Goal: Information Seeking & Learning: Learn about a topic

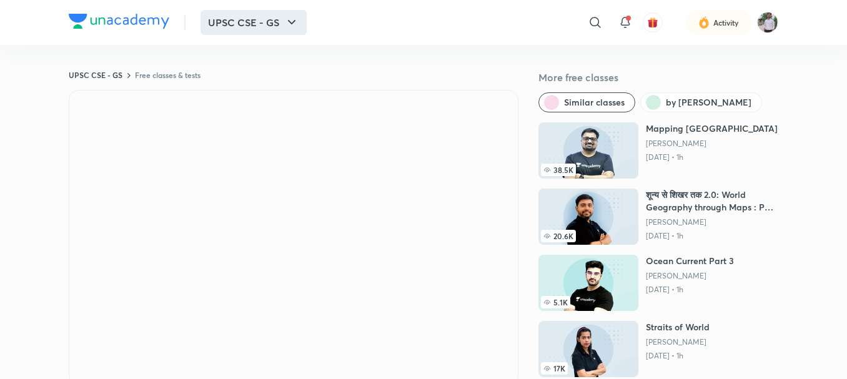
click at [268, 19] on button "UPSC CSE - GS" at bounding box center [254, 22] width 106 height 25
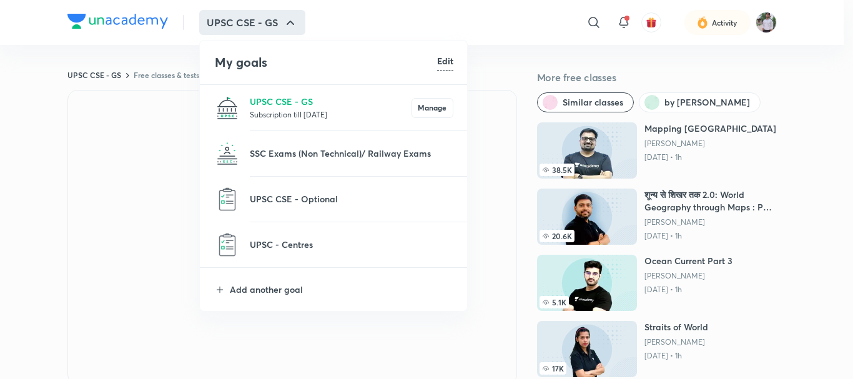
click at [235, 219] on li "UPSC CSE - Optional" at bounding box center [334, 199] width 269 height 45
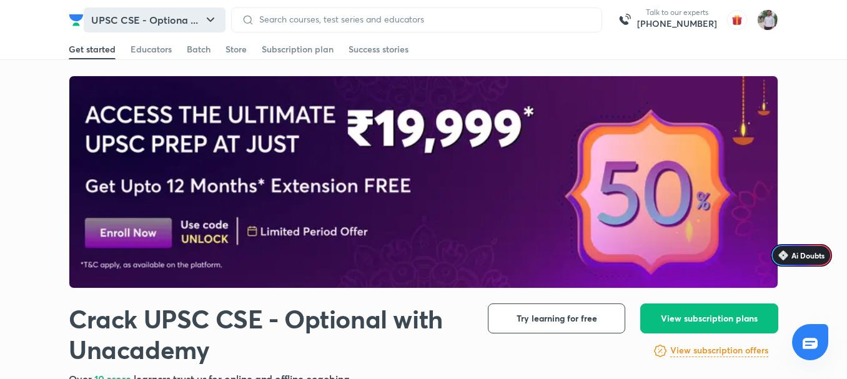
click at [187, 22] on button "UPSC CSE - Optiona ..." at bounding box center [155, 19] width 142 height 25
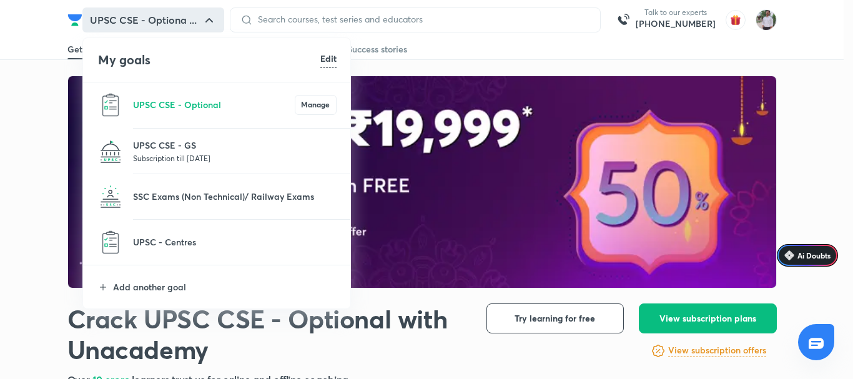
click at [177, 251] on li "UPSC - Centres" at bounding box center [217, 242] width 269 height 45
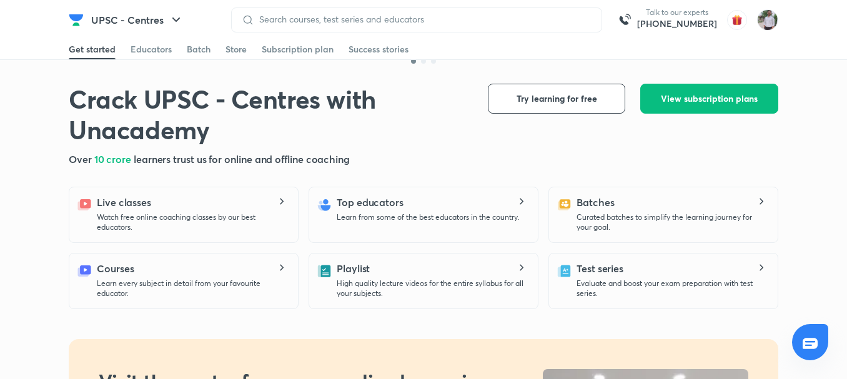
scroll to position [250, 0]
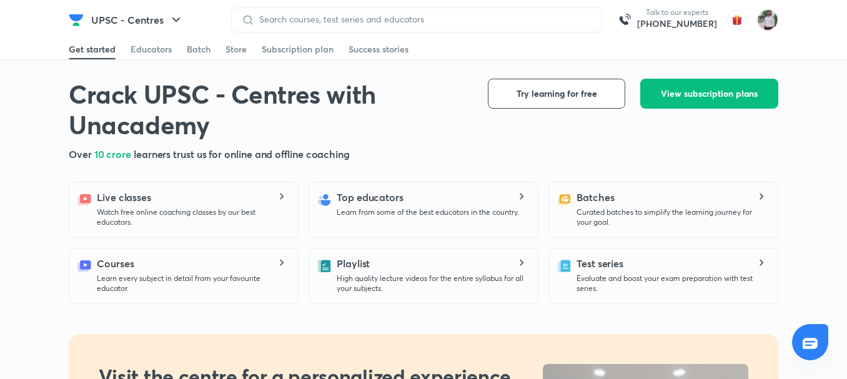
click at [383, 210] on p "Learn from some of the best educators in the country." at bounding box center [428, 212] width 183 height 10
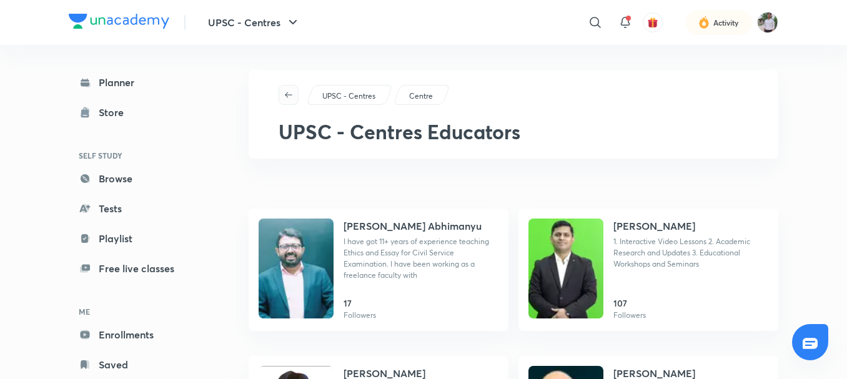
click at [292, 94] on icon "button" at bounding box center [289, 95] width 10 height 10
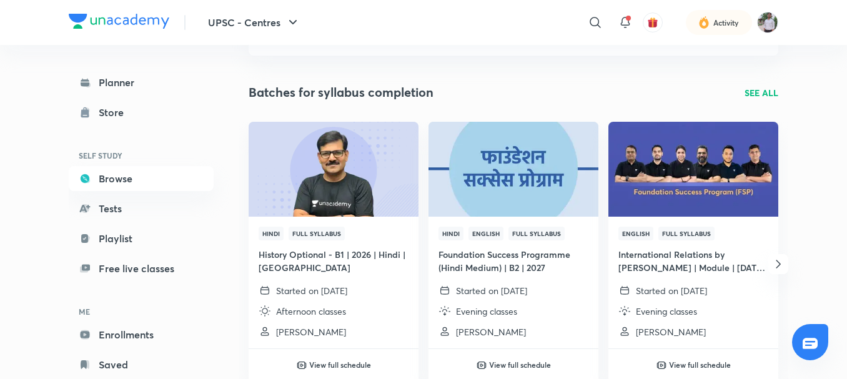
scroll to position [62, 0]
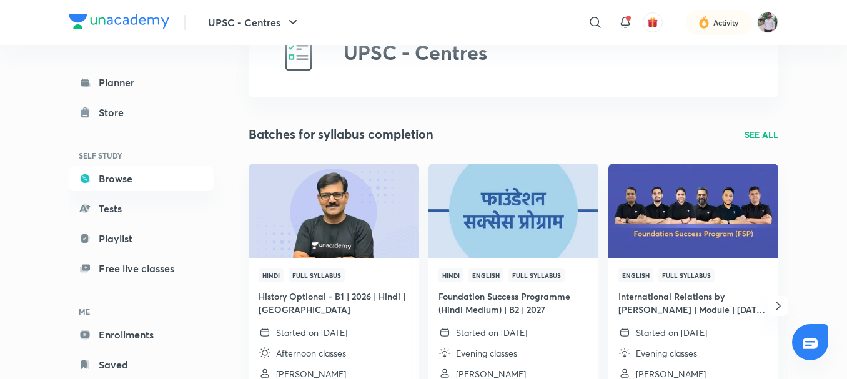
click at [745, 136] on p "SEE ALL" at bounding box center [762, 134] width 34 height 13
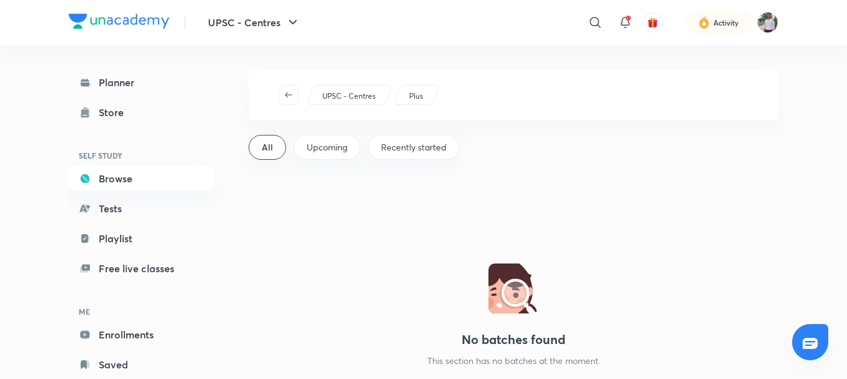
click at [276, 93] on div "UPSC - Centres Plus" at bounding box center [514, 95] width 530 height 50
click at [286, 95] on icon "button" at bounding box center [288, 95] width 7 height 6
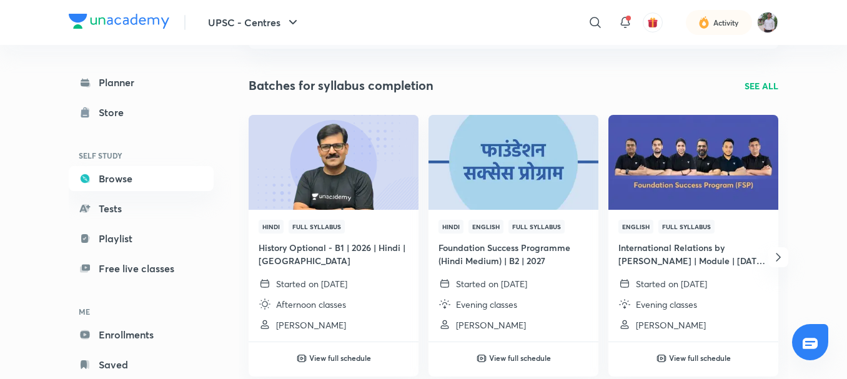
scroll to position [312, 0]
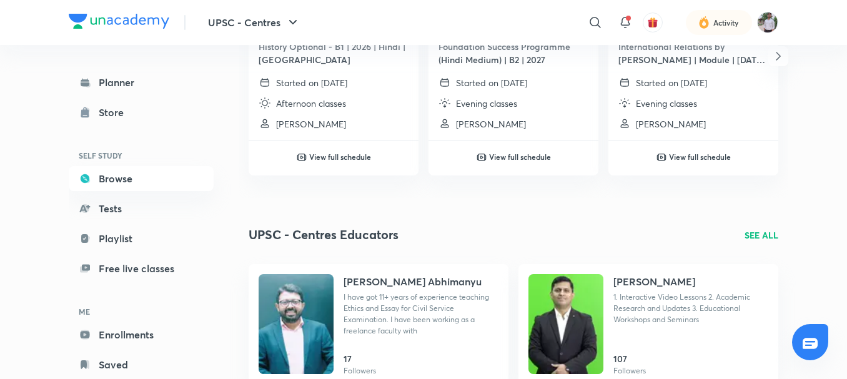
click at [763, 231] on p "SEE ALL" at bounding box center [762, 235] width 34 height 13
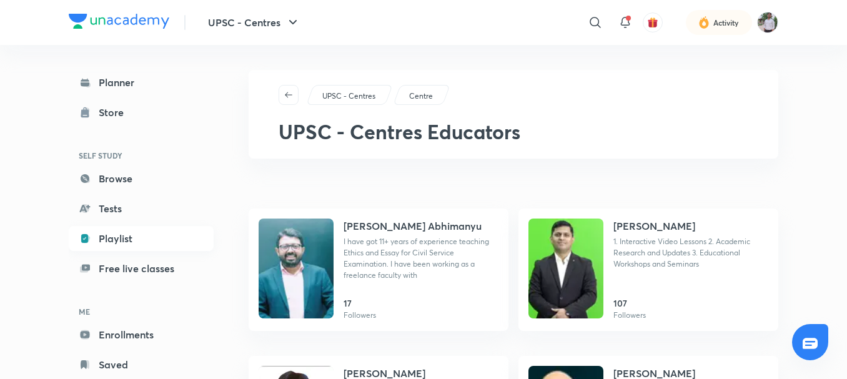
click at [123, 240] on link "Playlist" at bounding box center [141, 238] width 145 height 25
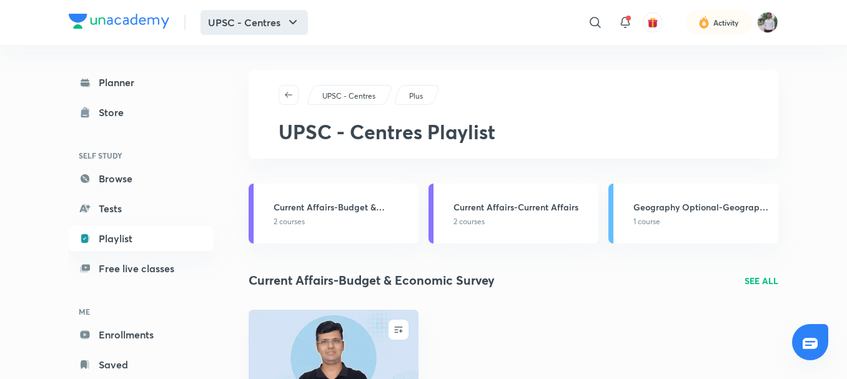
click at [267, 20] on button "UPSC - Centres" at bounding box center [254, 22] width 107 height 25
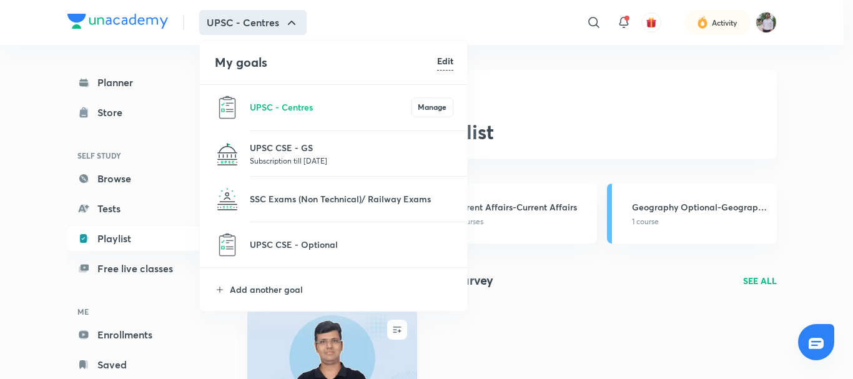
click at [288, 159] on p "Subscription till [DATE]" at bounding box center [352, 160] width 204 height 12
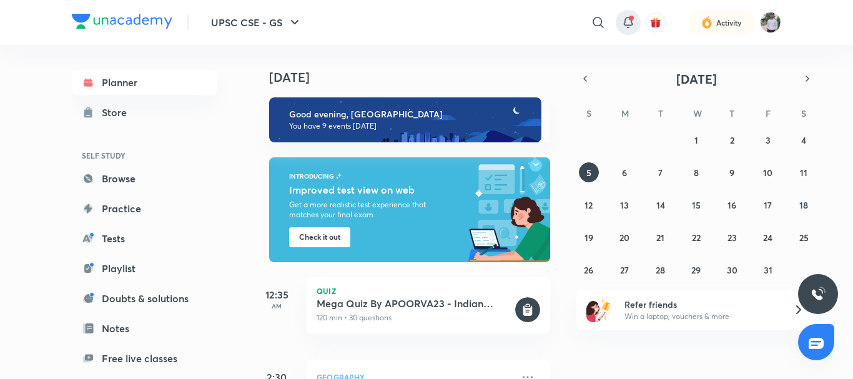
click at [639, 18] on div at bounding box center [628, 22] width 25 height 25
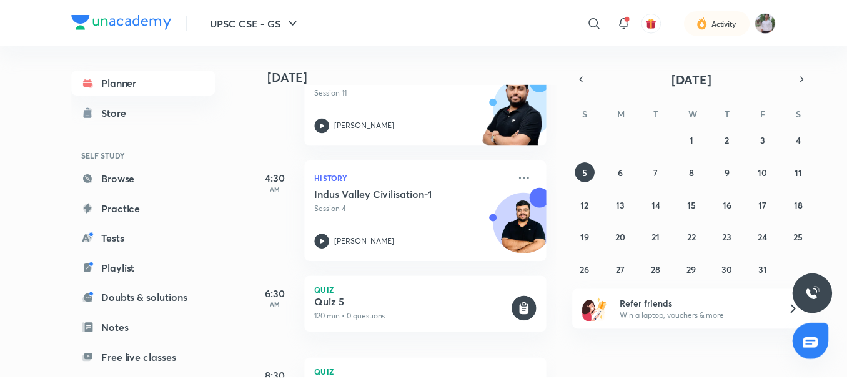
scroll to position [309, 0]
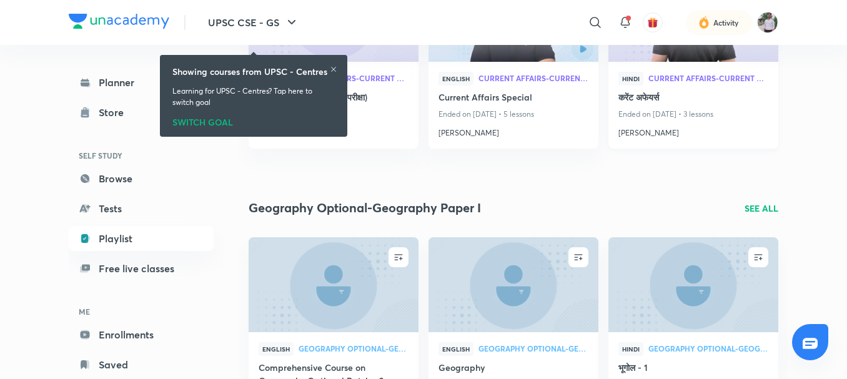
scroll to position [625, 0]
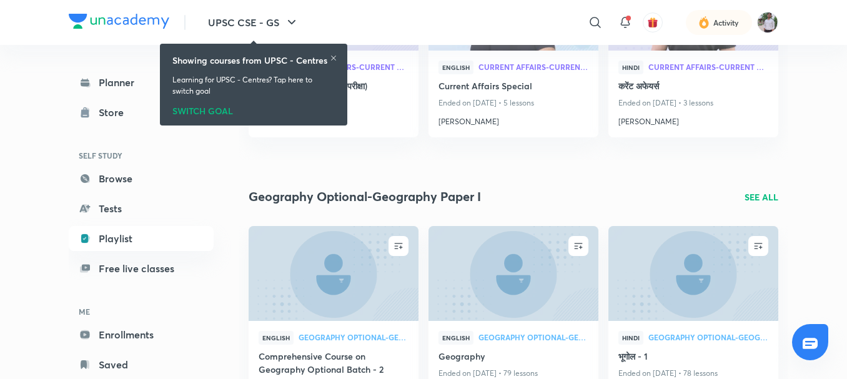
click at [773, 198] on p "SEE ALL" at bounding box center [762, 197] width 34 height 13
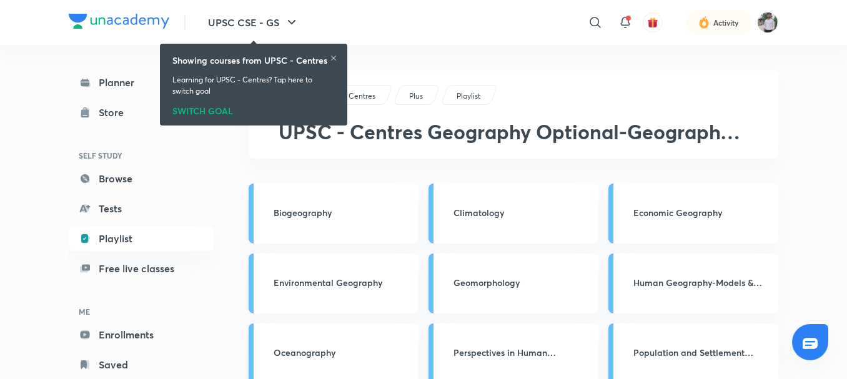
click at [329, 57] on div "Showing courses from UPSC - Centres" at bounding box center [253, 60] width 162 height 13
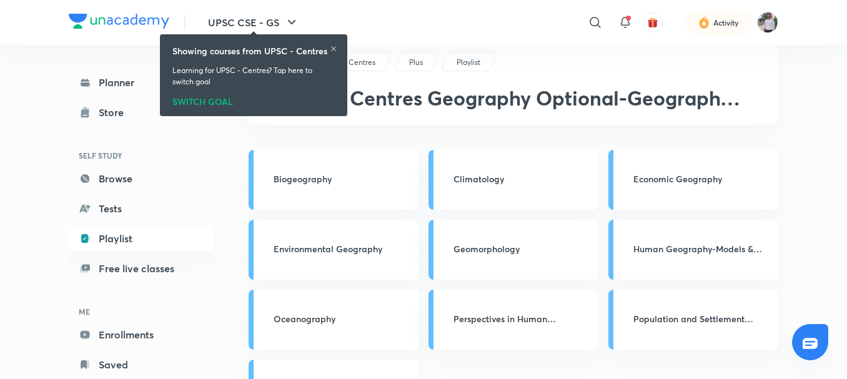
scroll to position [62, 0]
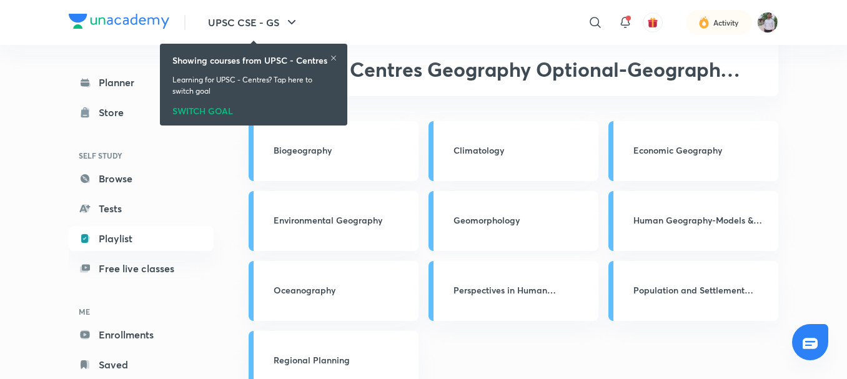
click at [479, 220] on h3 "Geomorphology" at bounding box center [522, 220] width 137 height 13
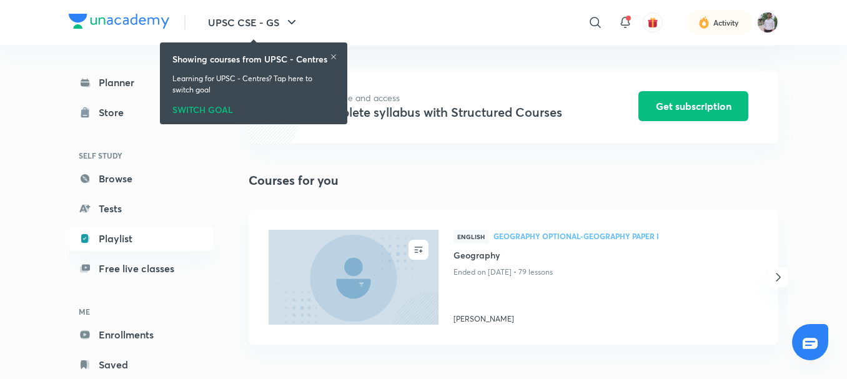
scroll to position [111, 0]
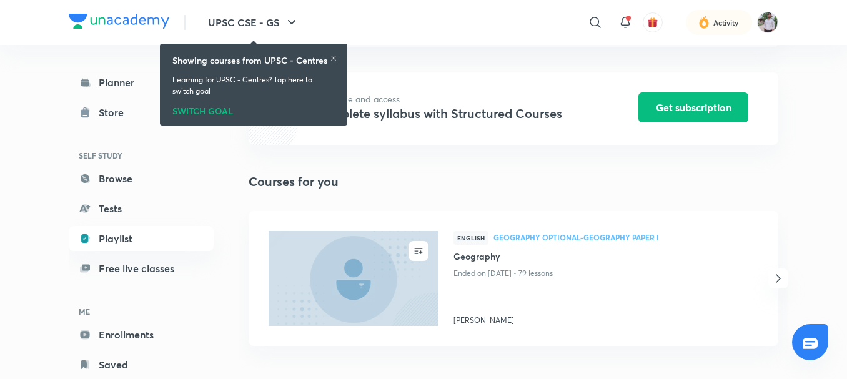
click at [334, 60] on icon at bounding box center [333, 57] width 7 height 7
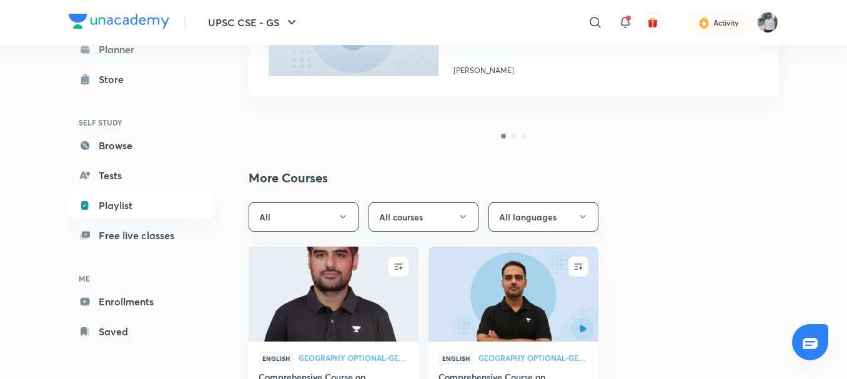
scroll to position [0, 0]
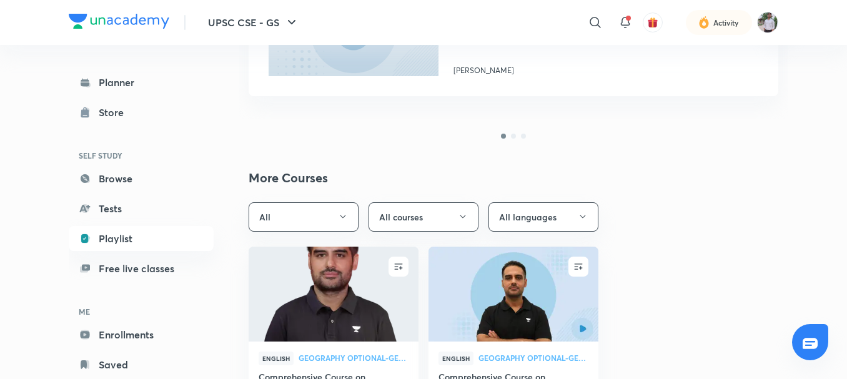
click at [299, 189] on div "More Courses All All courses All languages ENROLL English Geography Optional-Ge…" at bounding box center [514, 308] width 530 height 278
click at [512, 137] on div at bounding box center [513, 136] width 5 height 5
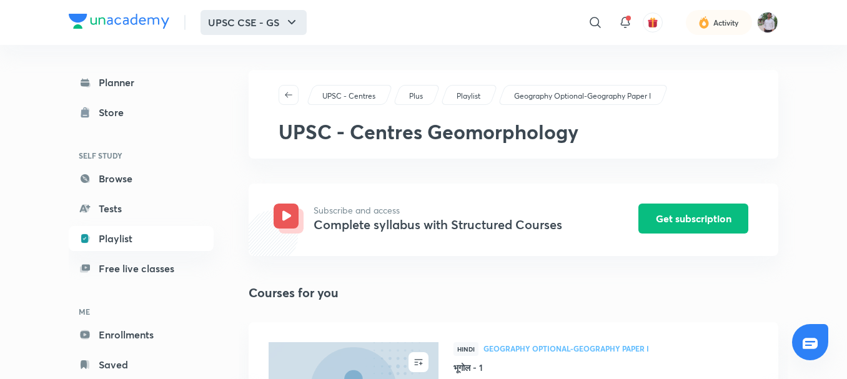
click at [280, 17] on button "UPSC CSE - GS" at bounding box center [254, 22] width 106 height 25
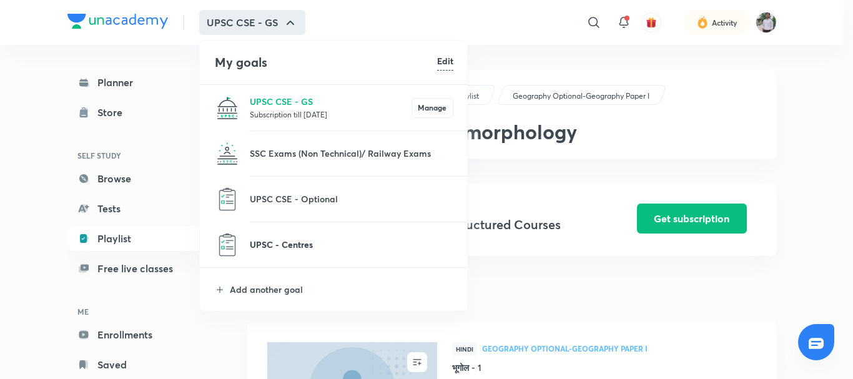
click at [284, 247] on p "UPSC - Centres" at bounding box center [352, 244] width 204 height 13
